Goal: Navigation & Orientation: Find specific page/section

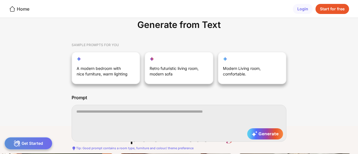
click at [25, 8] on div "Home" at bounding box center [19, 9] width 20 height 7
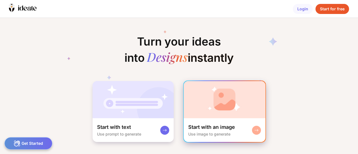
click at [228, 111] on img at bounding box center [225, 99] width 82 height 37
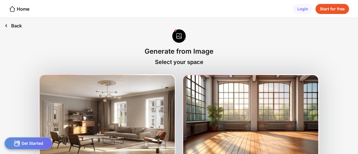
click at [19, 27] on div "Back" at bounding box center [13, 26] width 26 height 16
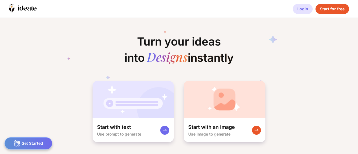
click at [301, 9] on div "Login" at bounding box center [303, 9] width 20 height 10
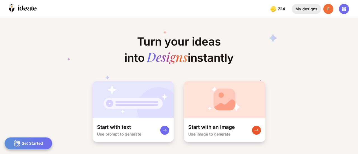
click at [304, 11] on div "My designs" at bounding box center [306, 9] width 29 height 10
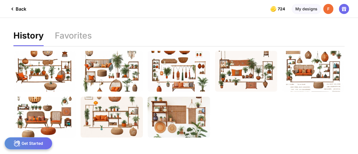
click at [20, 10] on div "Back" at bounding box center [17, 9] width 17 height 7
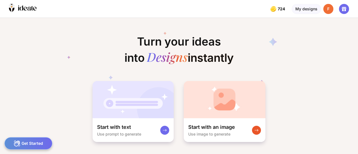
scroll to position [0, 74]
